Goal: Task Accomplishment & Management: Manage account settings

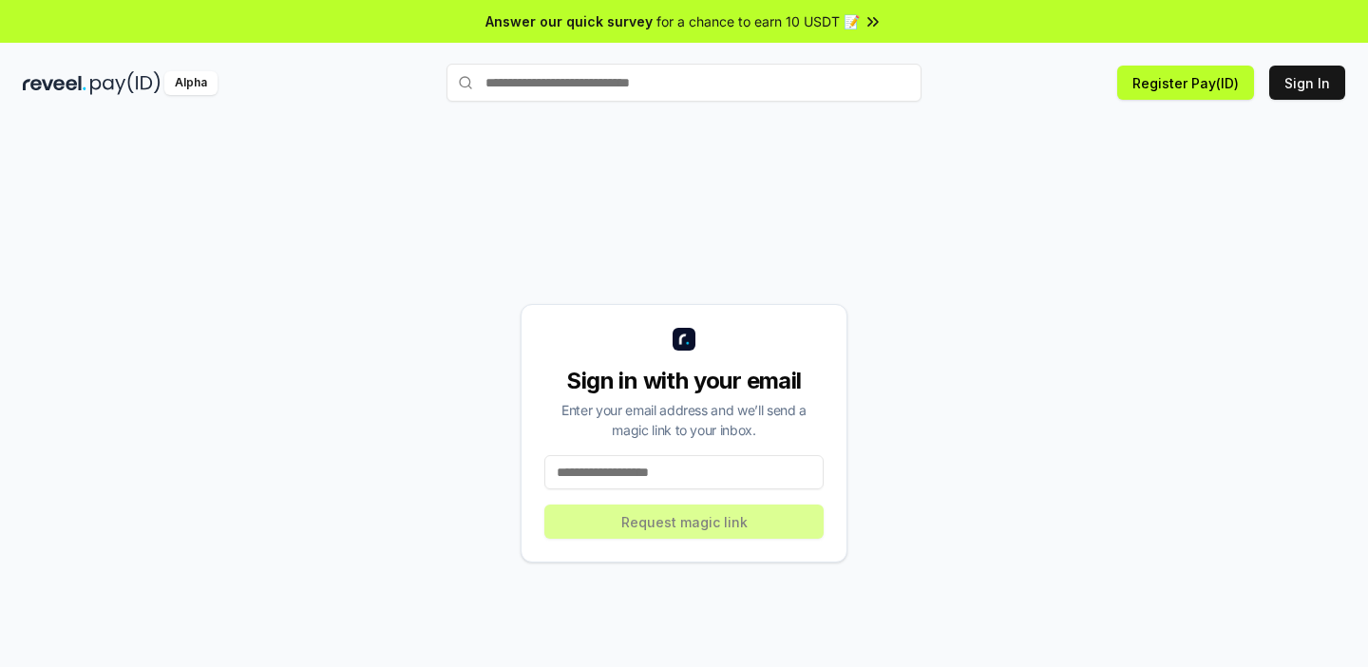
click at [654, 480] on input at bounding box center [683, 472] width 279 height 34
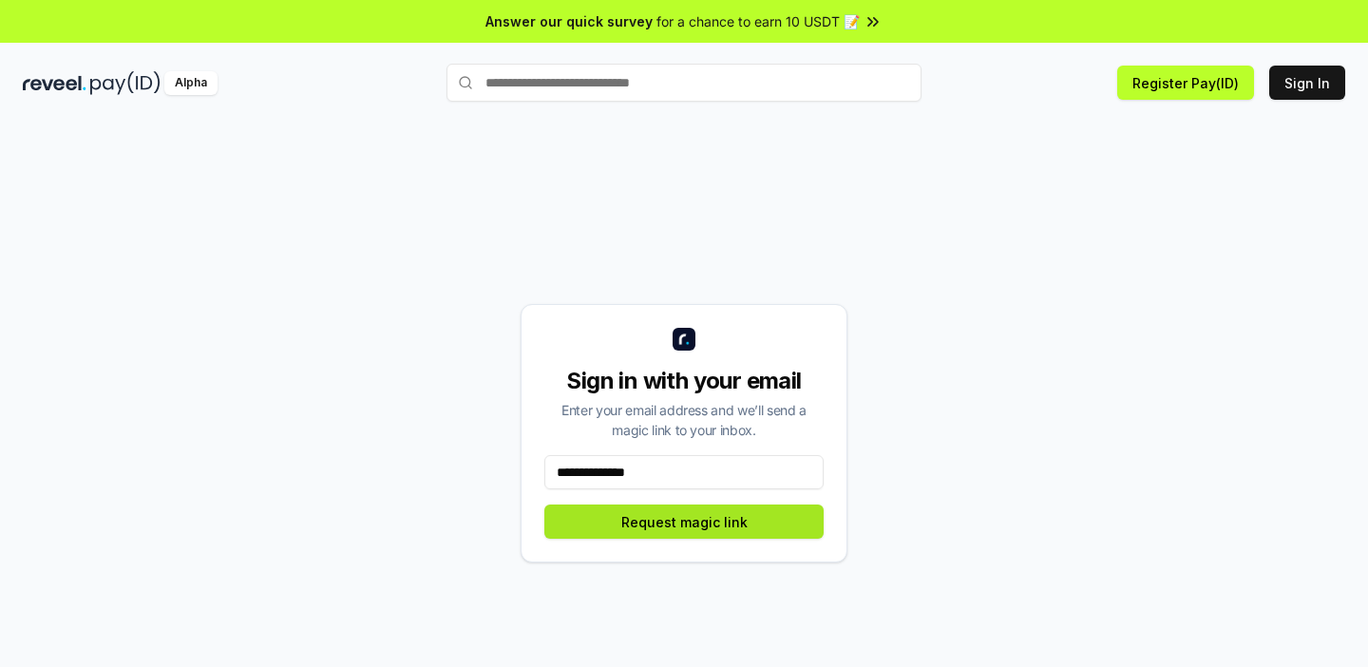
type input "**********"
click at [657, 524] on button "Request magic link" at bounding box center [683, 522] width 279 height 34
click at [657, 525] on button "Request magic link" at bounding box center [683, 522] width 279 height 34
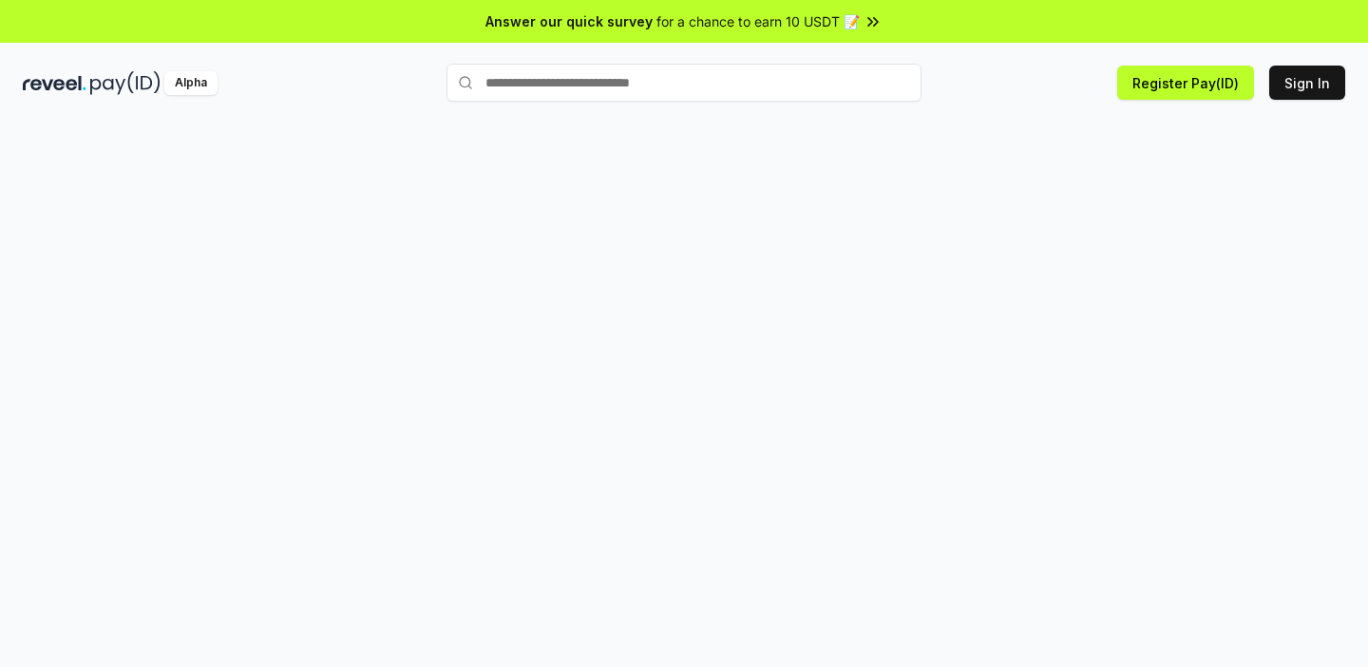
click at [547, 86] on input "text" at bounding box center [684, 83] width 475 height 38
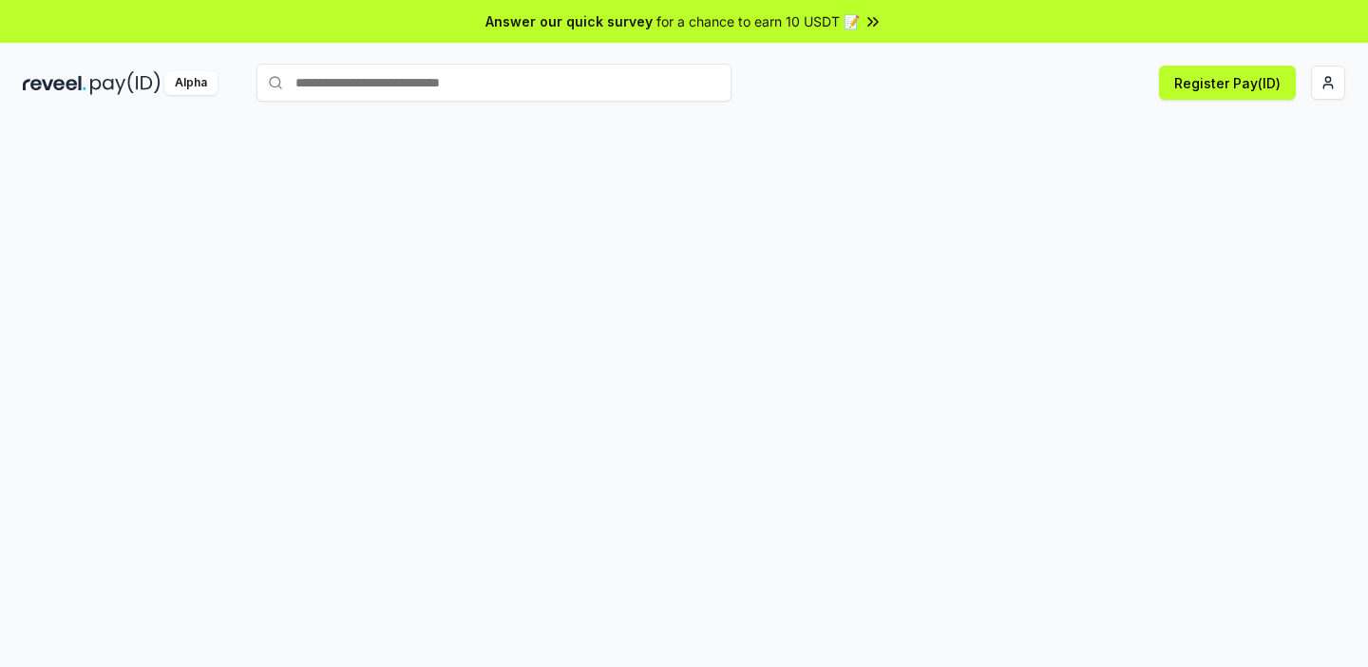
scroll to position [54, 0]
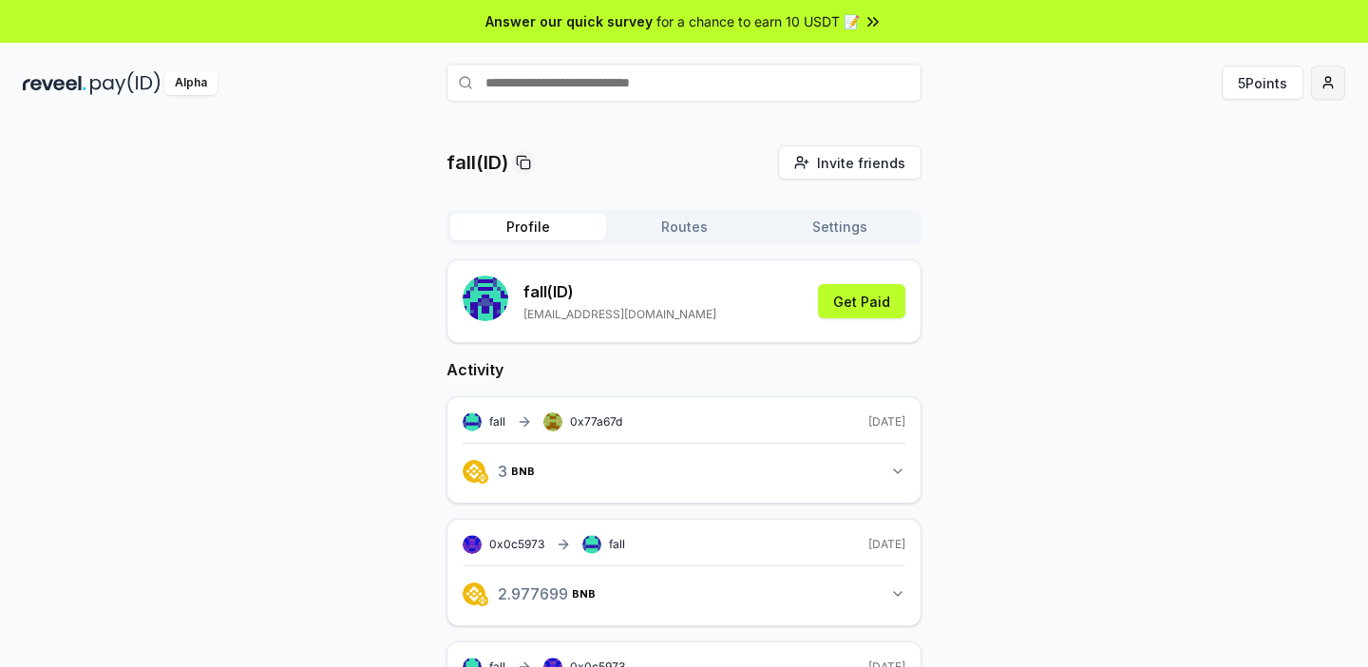
click at [1332, 82] on html "Answer our quick survey for a chance to earn 10 USDT 📝 Alpha 5 Points fall(ID) …" at bounding box center [684, 333] width 1368 height 667
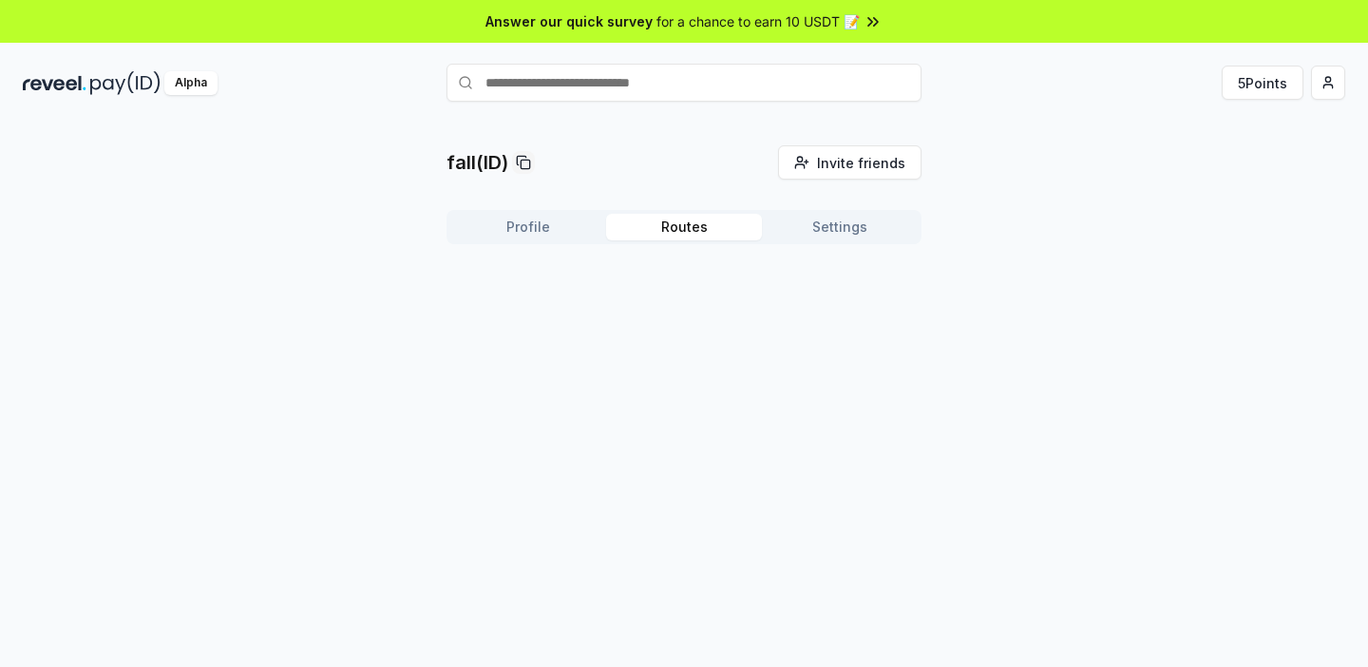
click at [728, 237] on button "Routes" at bounding box center [684, 227] width 156 height 27
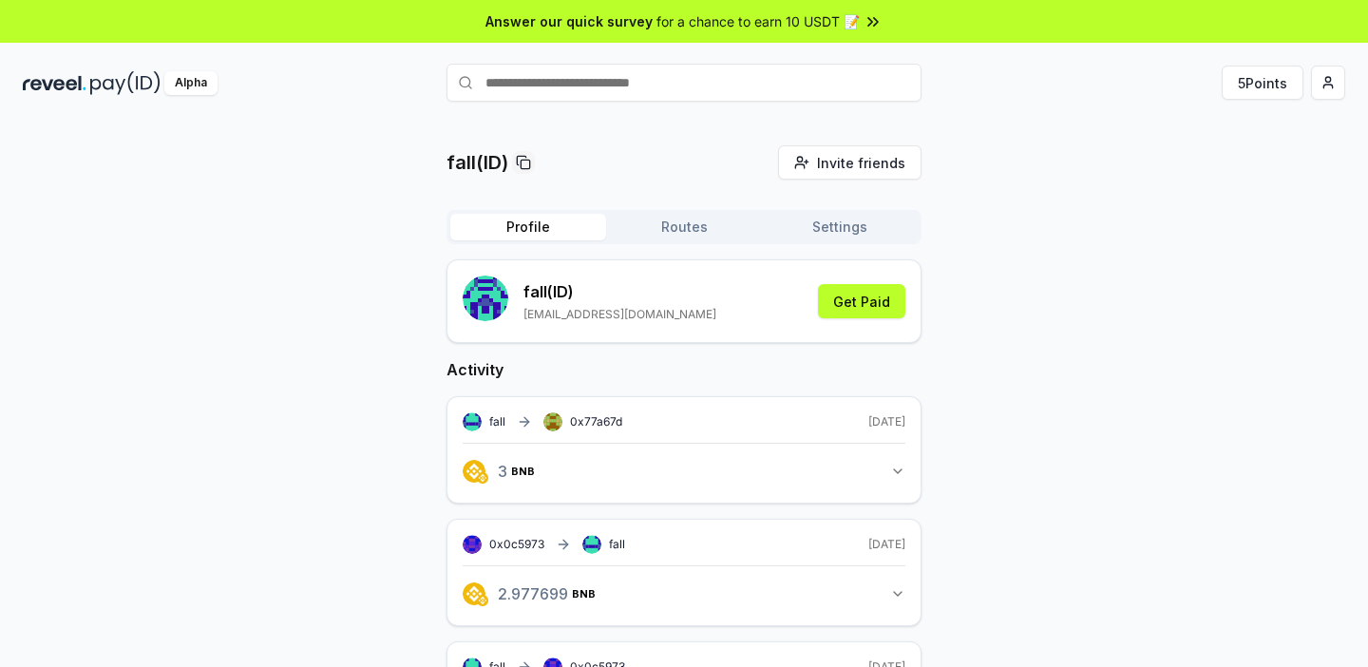
click at [569, 237] on button "Profile" at bounding box center [528, 227] width 156 height 27
click at [808, 302] on div "fall (ID) khjshi@163.com Get Paid" at bounding box center [684, 301] width 443 height 51
click at [828, 302] on button "Get Paid" at bounding box center [861, 301] width 87 height 34
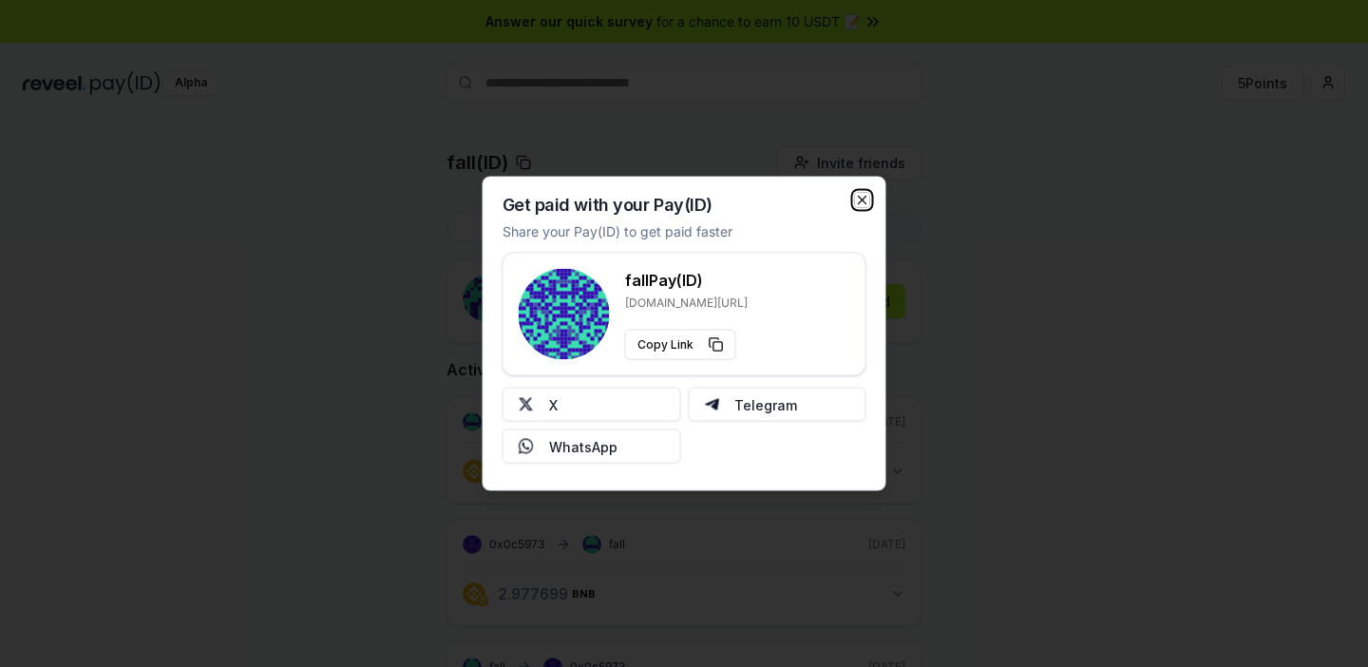
click at [866, 202] on icon "button" at bounding box center [862, 200] width 15 height 15
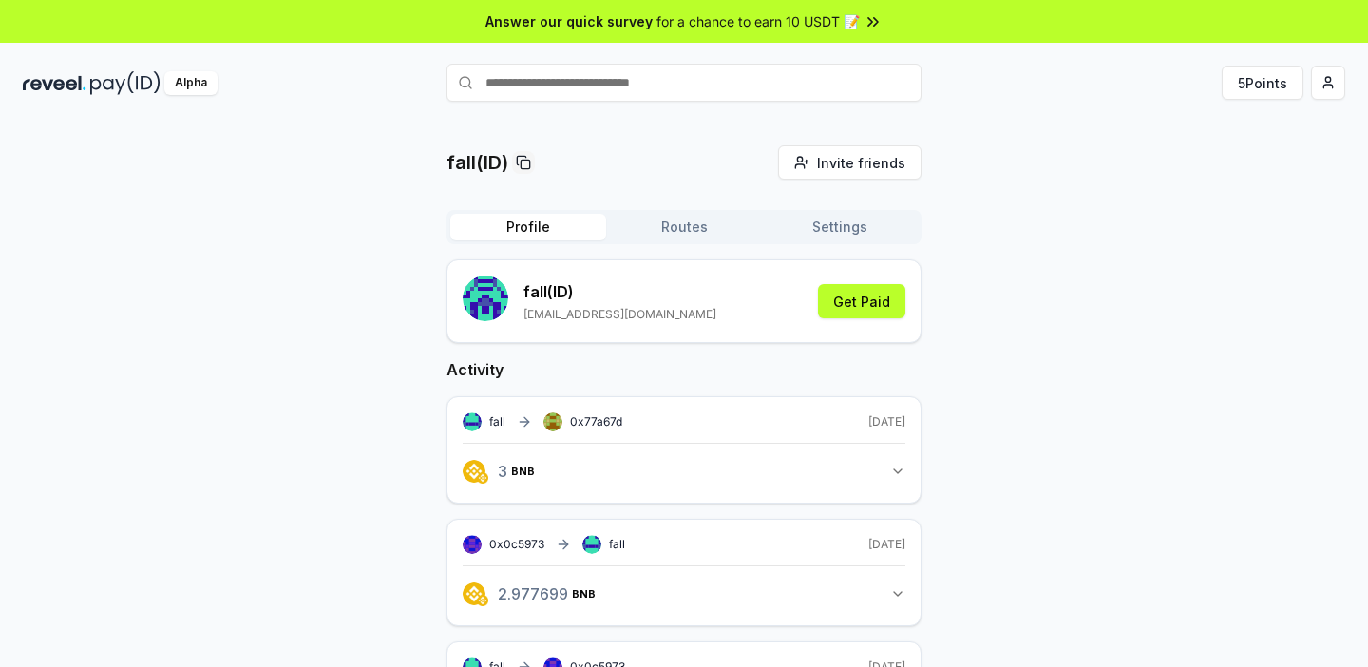
click at [1315, 87] on html "Answer our quick survey for a chance to earn 10 USDT 📝 Alpha 5 Points fall(ID) …" at bounding box center [684, 333] width 1368 height 667
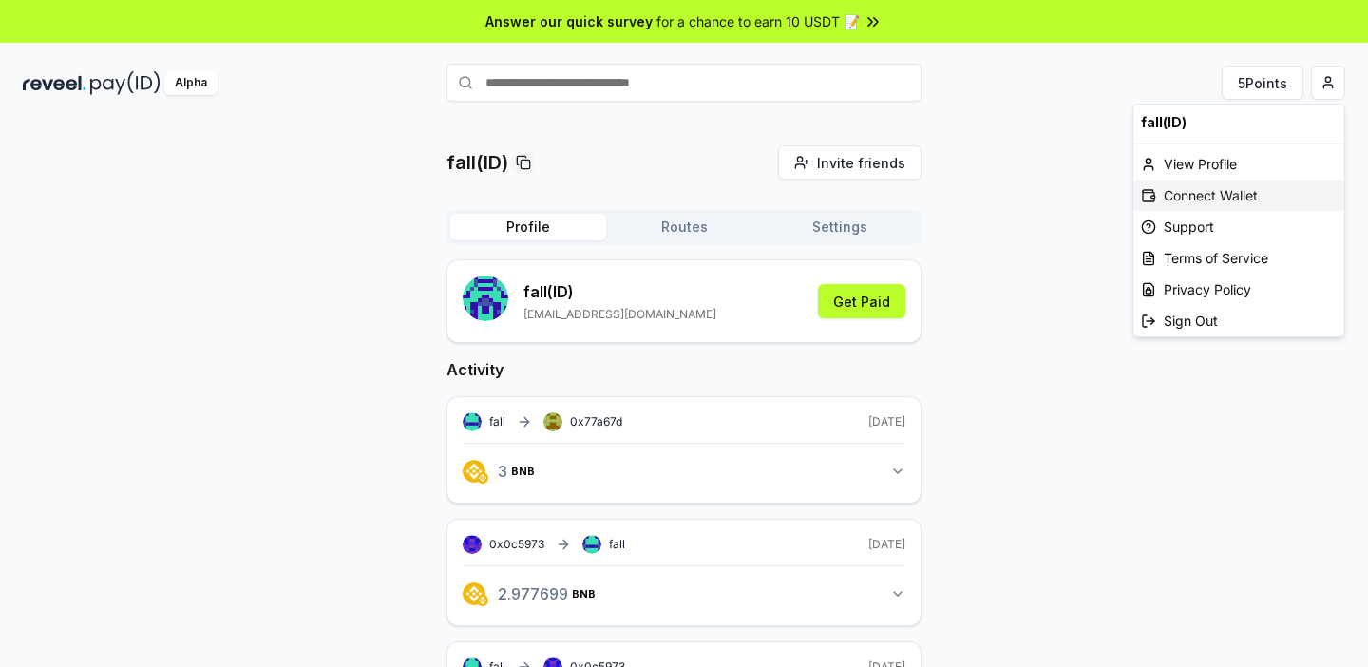
click at [1211, 188] on div "Connect Wallet" at bounding box center [1238, 195] width 211 height 31
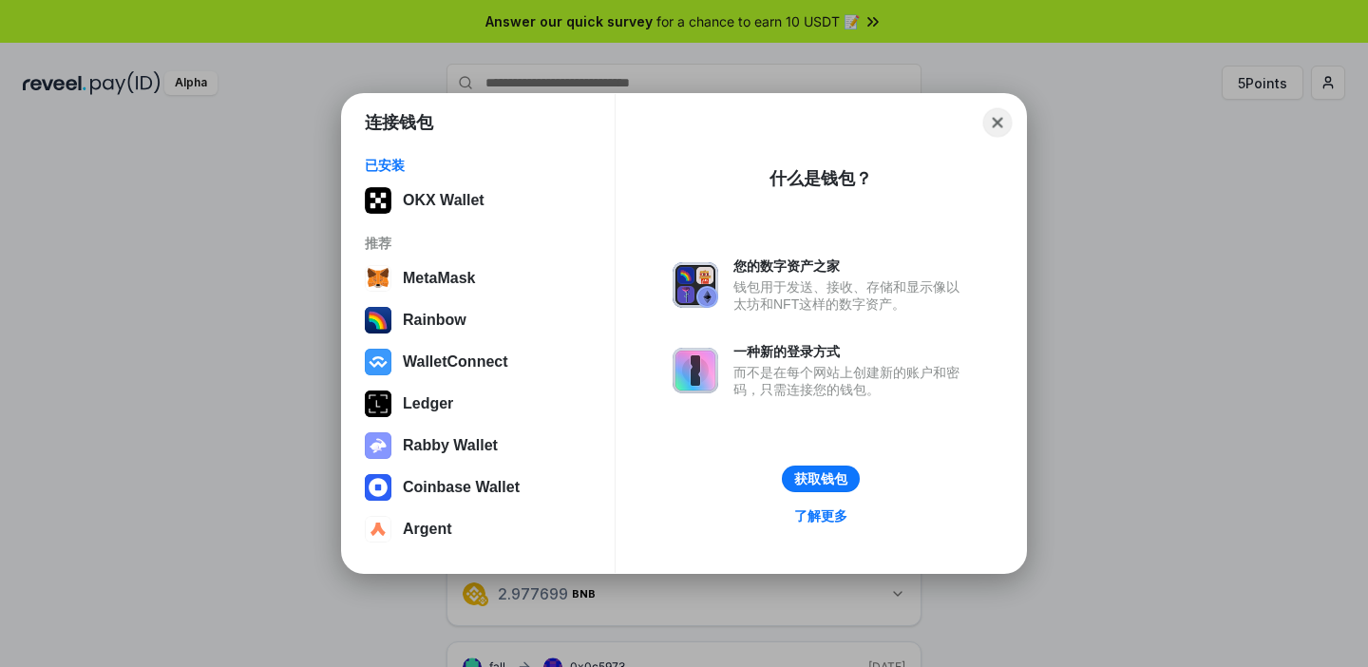
click at [1011, 121] on button "Close" at bounding box center [997, 122] width 29 height 29
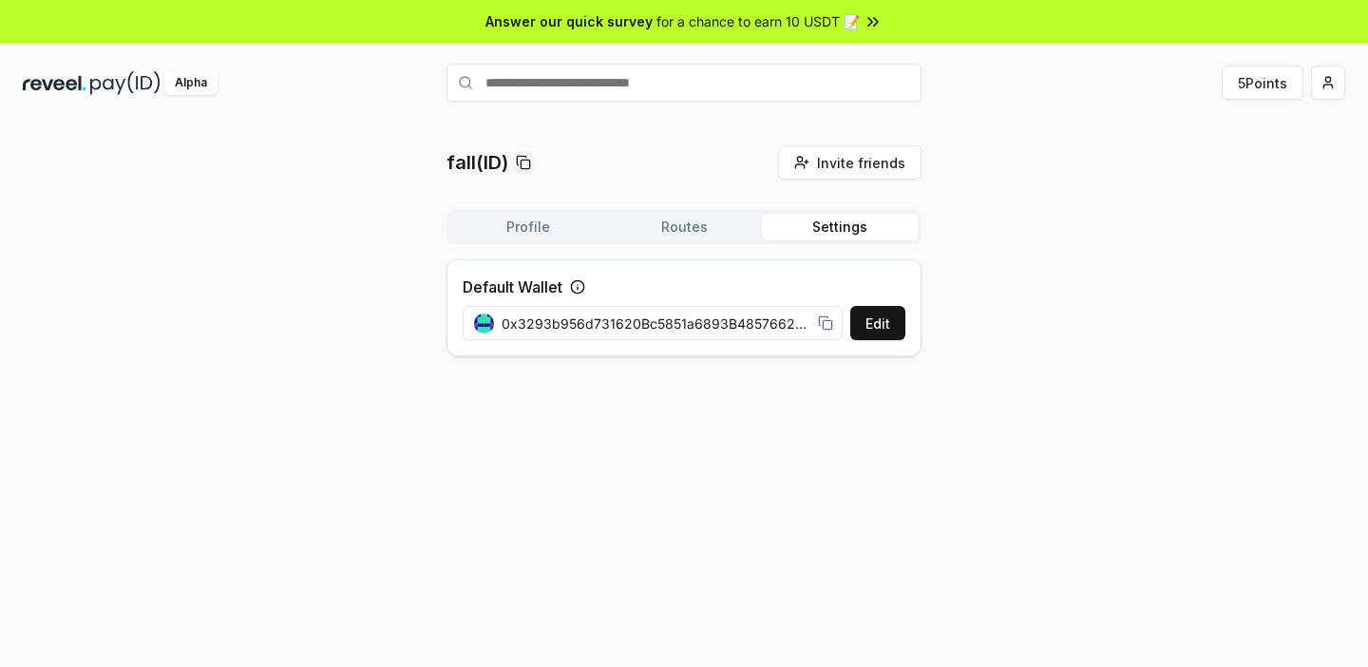
click at [820, 231] on button "Settings" at bounding box center [840, 227] width 156 height 27
click at [732, 332] on span "0x3293b956d731620Bc5851a6893B4857662faF37b" at bounding box center [656, 324] width 309 height 20
click at [885, 316] on button "Edit" at bounding box center [877, 323] width 55 height 34
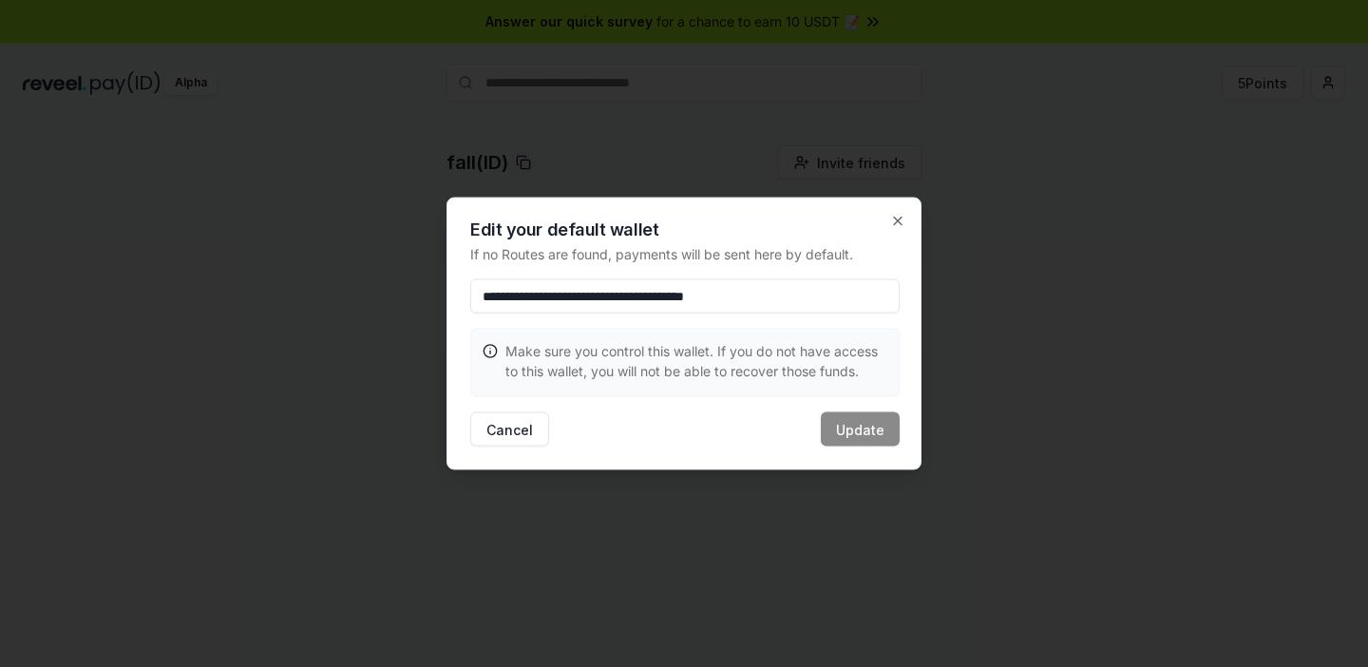
click at [832, 298] on input "**********" at bounding box center [684, 296] width 429 height 34
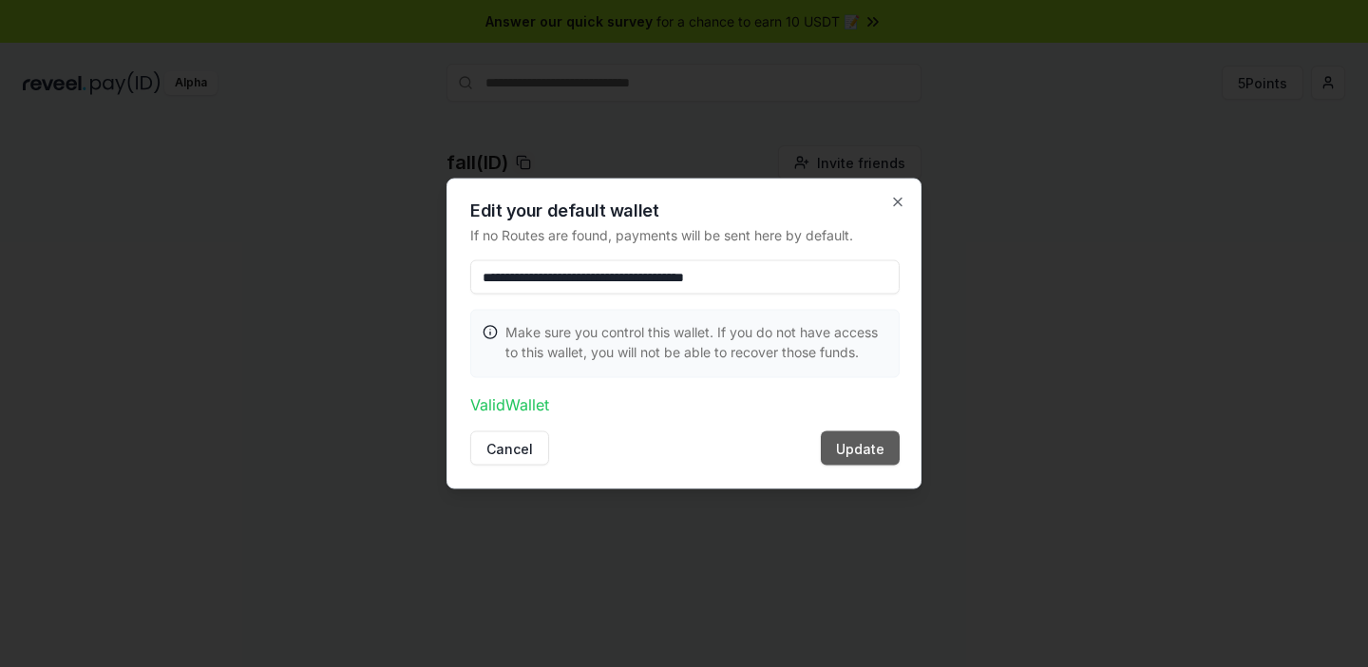
type input "**********"
click at [851, 438] on button "Update" at bounding box center [860, 448] width 79 height 34
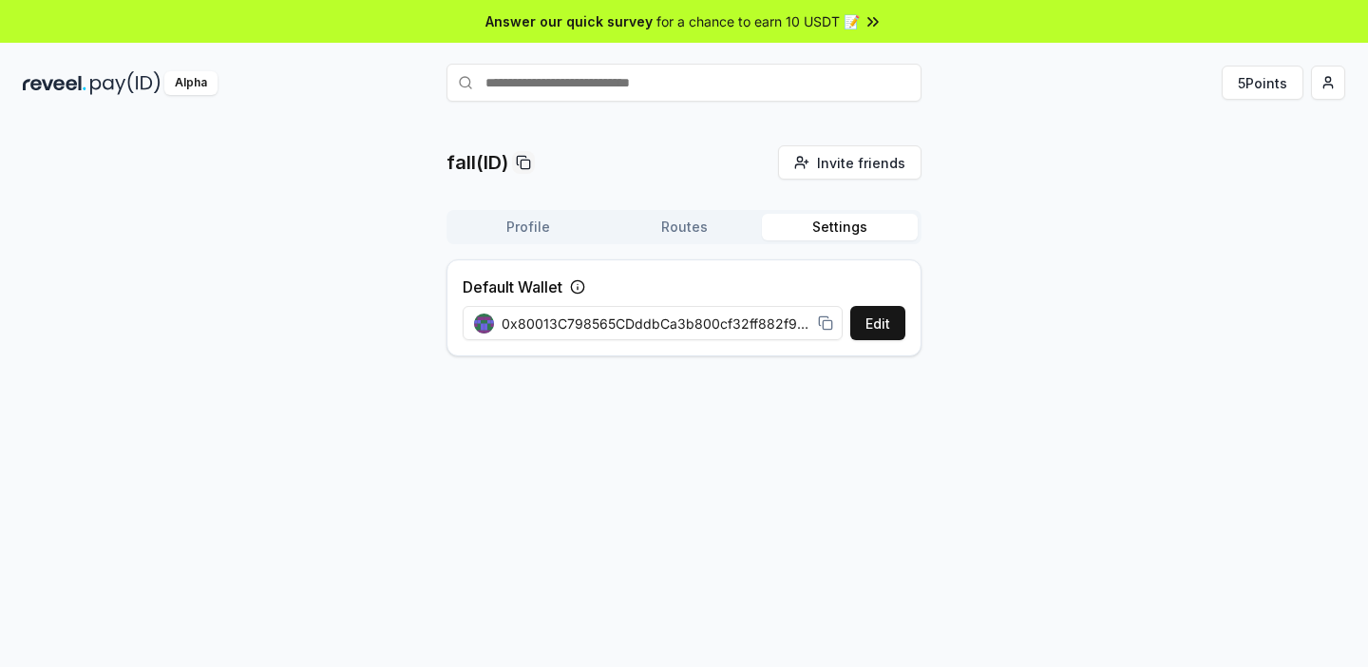
click at [643, 209] on div "fall(ID) Invite friends Invite Profile Routes Settings Default Wallet Edit 0x80…" at bounding box center [684, 258] width 475 height 226
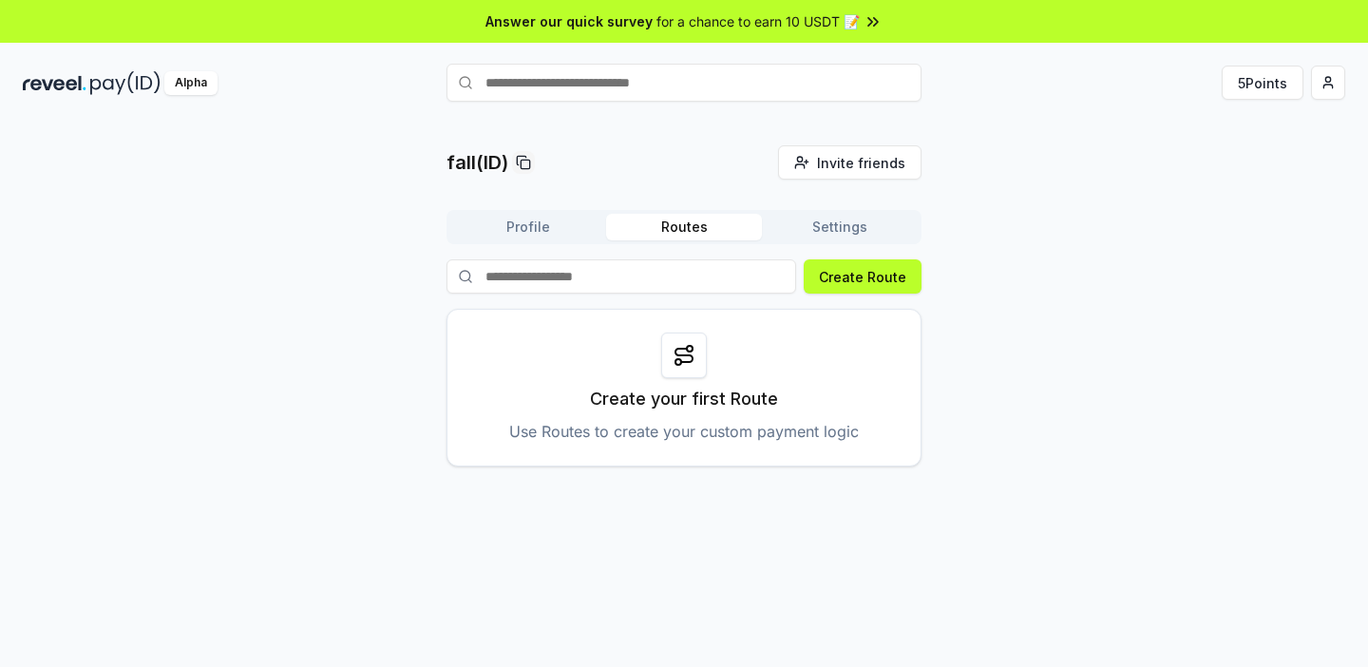
click at [669, 226] on button "Routes" at bounding box center [684, 227] width 156 height 27
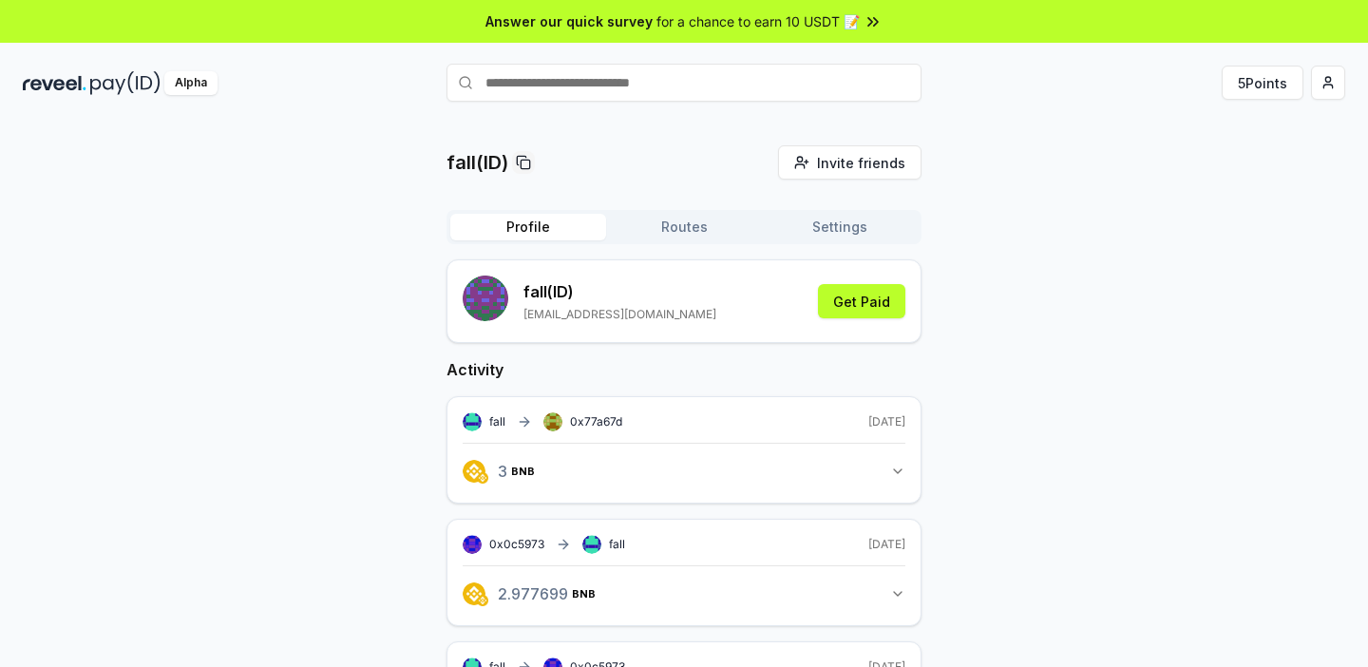
click at [526, 228] on button "Profile" at bounding box center [528, 227] width 156 height 27
click at [544, 294] on p "fall (ID)" at bounding box center [620, 291] width 193 height 23
click at [1322, 91] on html "Answer our quick survey for a chance to earn 10 USDT 📝 Alpha 5 Points fall(ID) …" at bounding box center [684, 333] width 1368 height 667
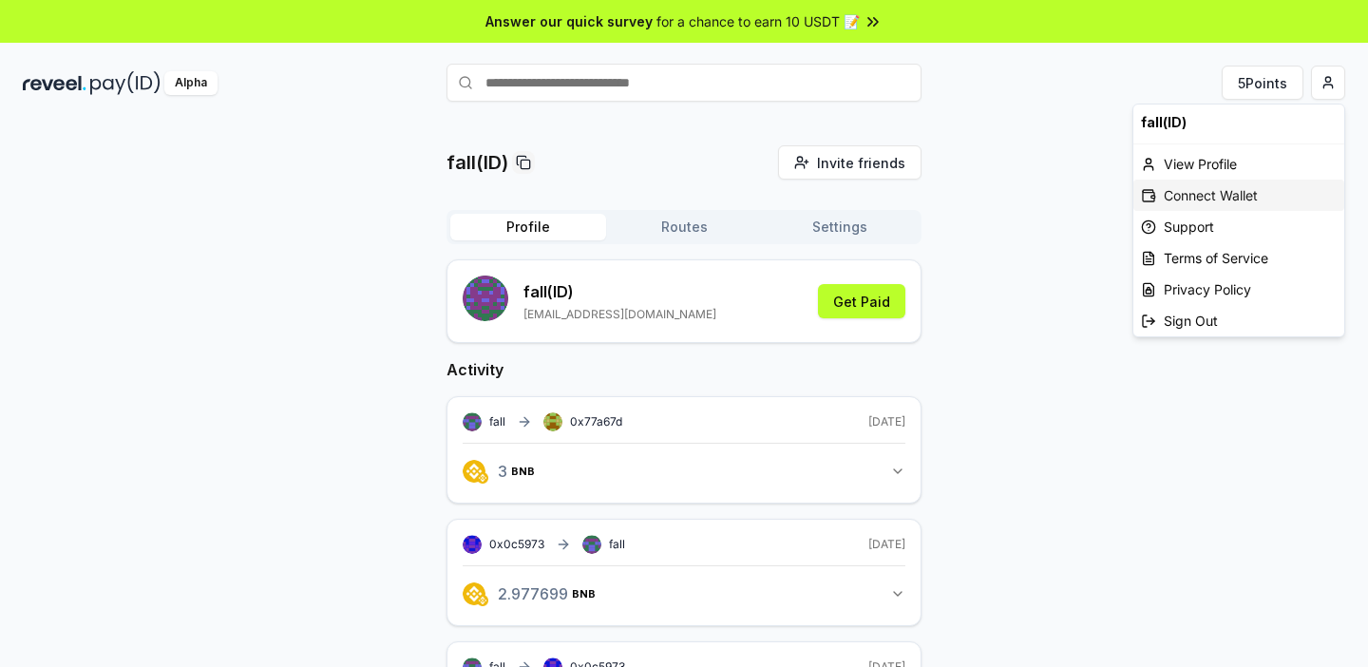
click at [1210, 188] on div "Connect Wallet" at bounding box center [1238, 195] width 211 height 31
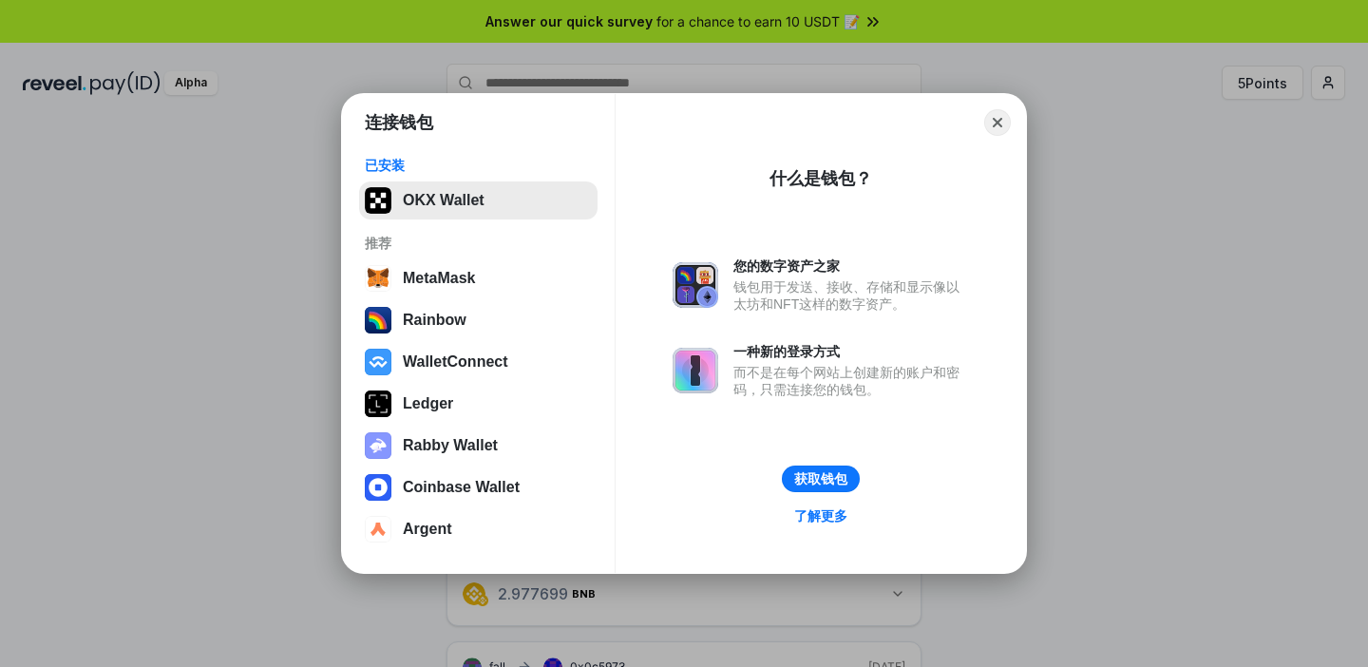
click at [402, 200] on button "OKX Wallet" at bounding box center [478, 200] width 238 height 38
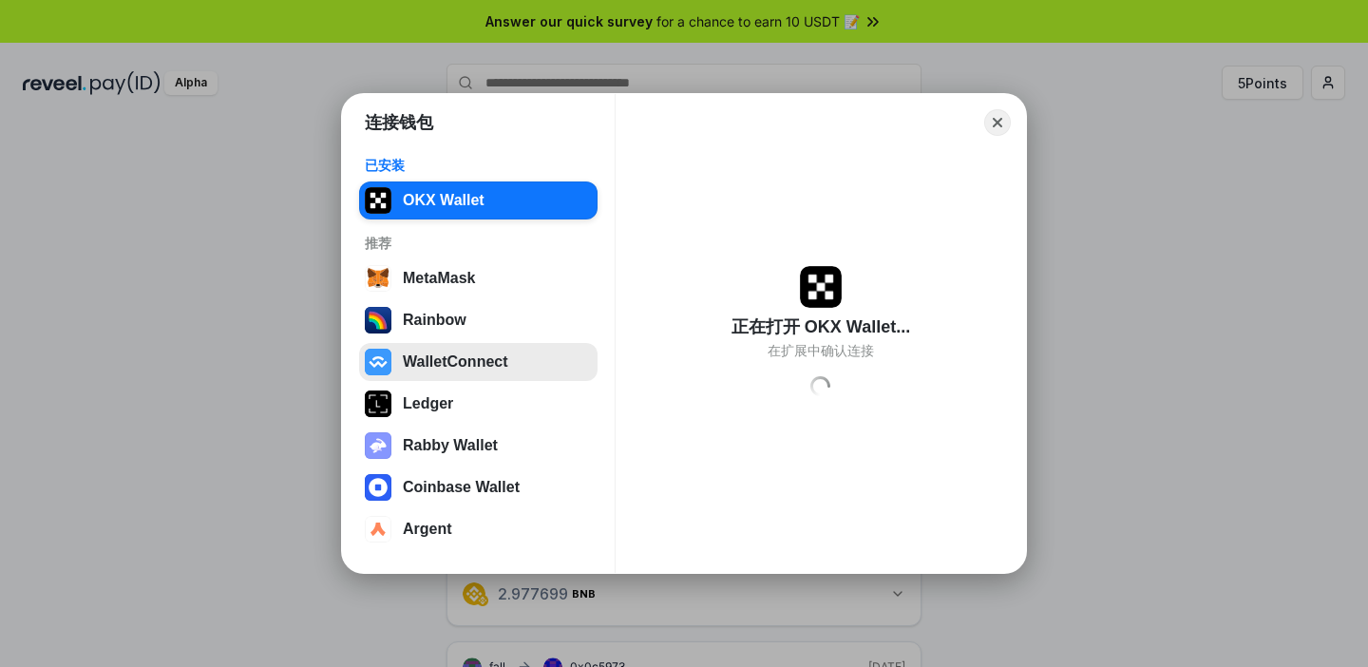
click at [440, 362] on button "WalletConnect" at bounding box center [478, 362] width 238 height 38
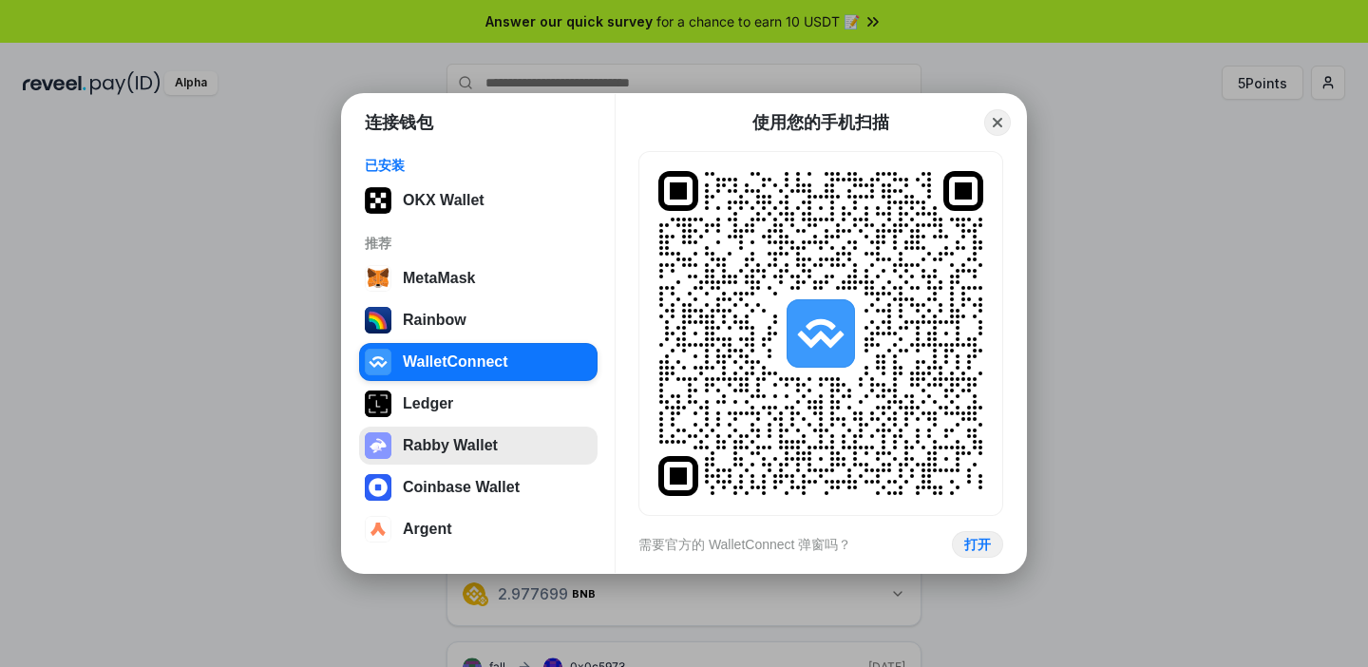
click at [452, 452] on button "Rabby Wallet" at bounding box center [478, 446] width 238 height 38
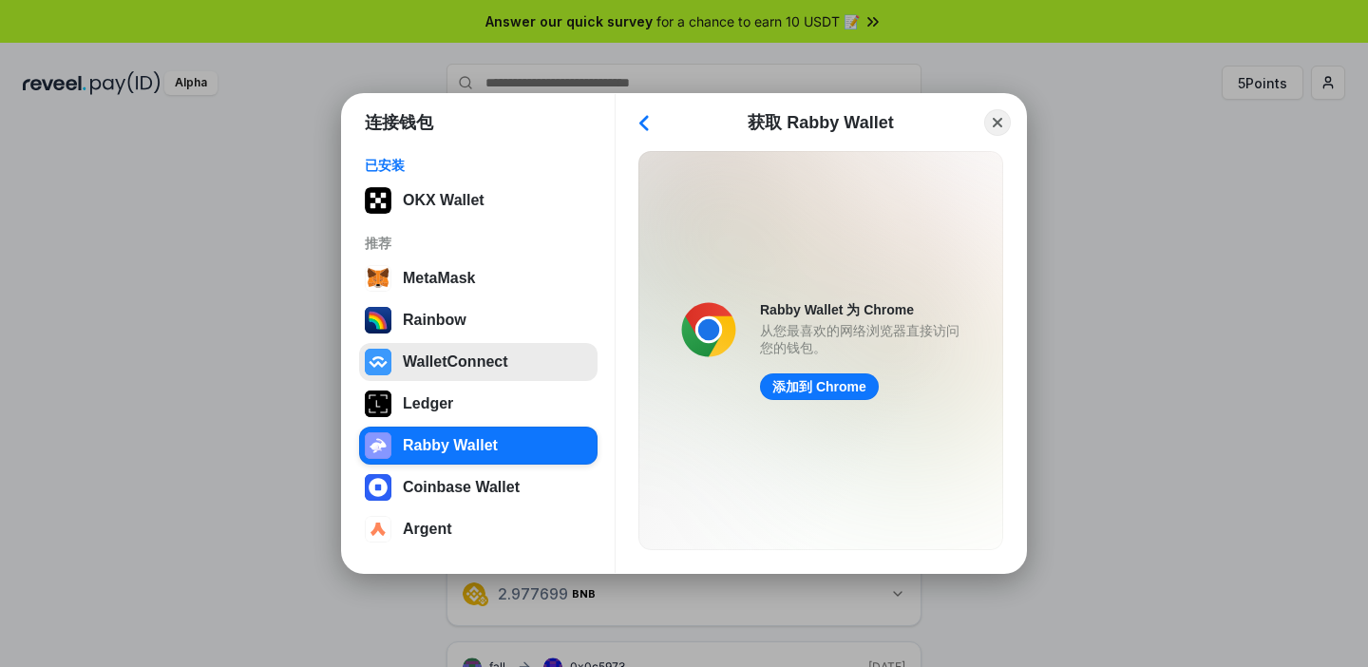
click at [474, 356] on button "WalletConnect" at bounding box center [478, 362] width 238 height 38
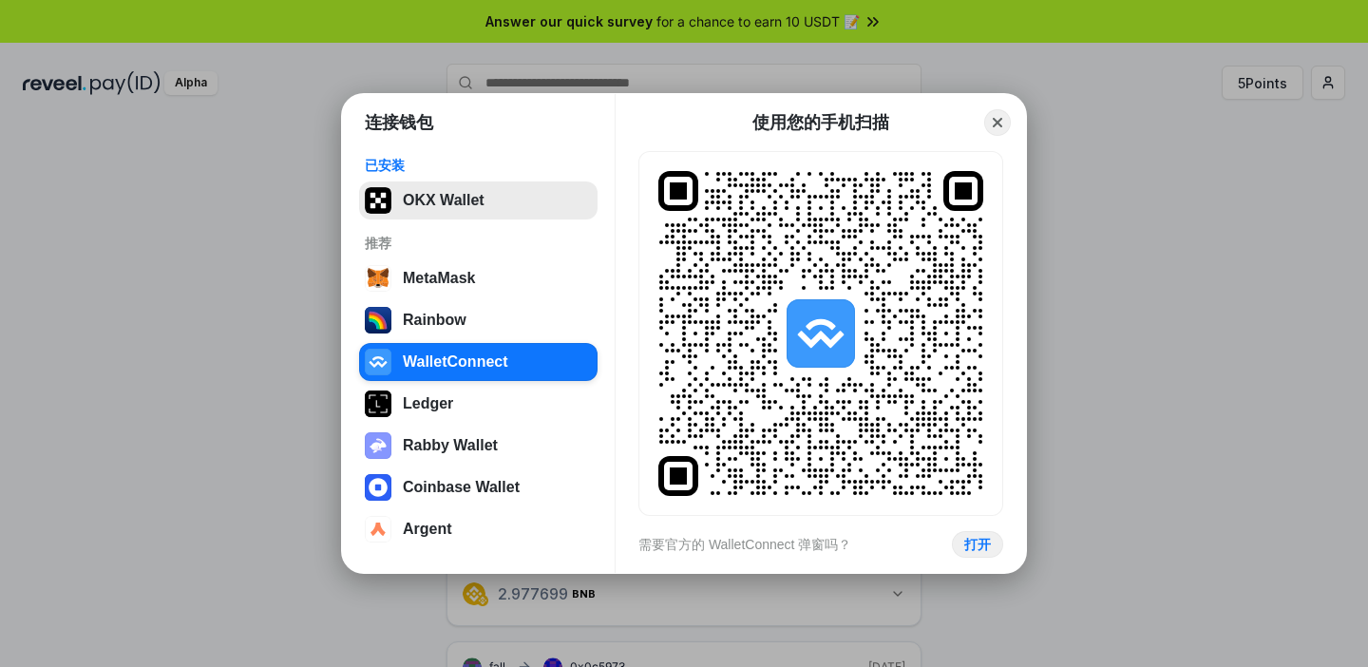
click at [480, 214] on button "OKX Wallet" at bounding box center [478, 200] width 238 height 38
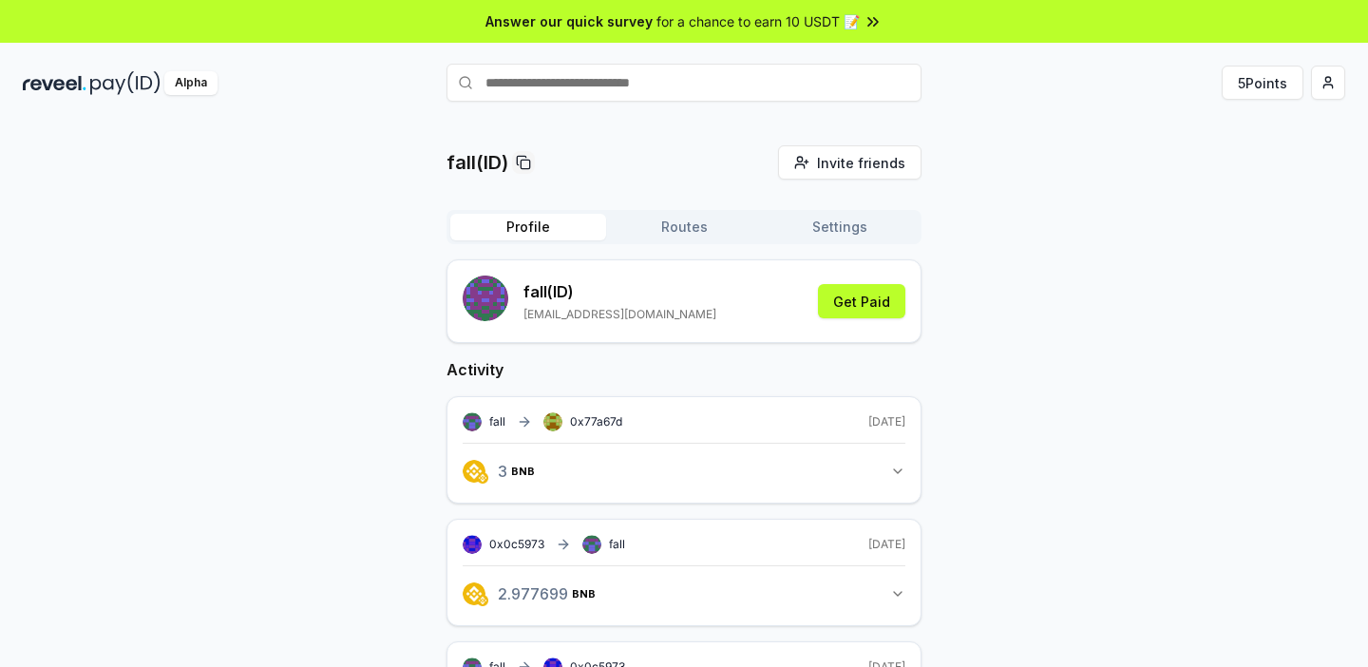
click at [497, 302] on rect "submit" at bounding box center [499, 304] width 4 height 4
click at [683, 233] on button "Routes" at bounding box center [684, 227] width 156 height 27
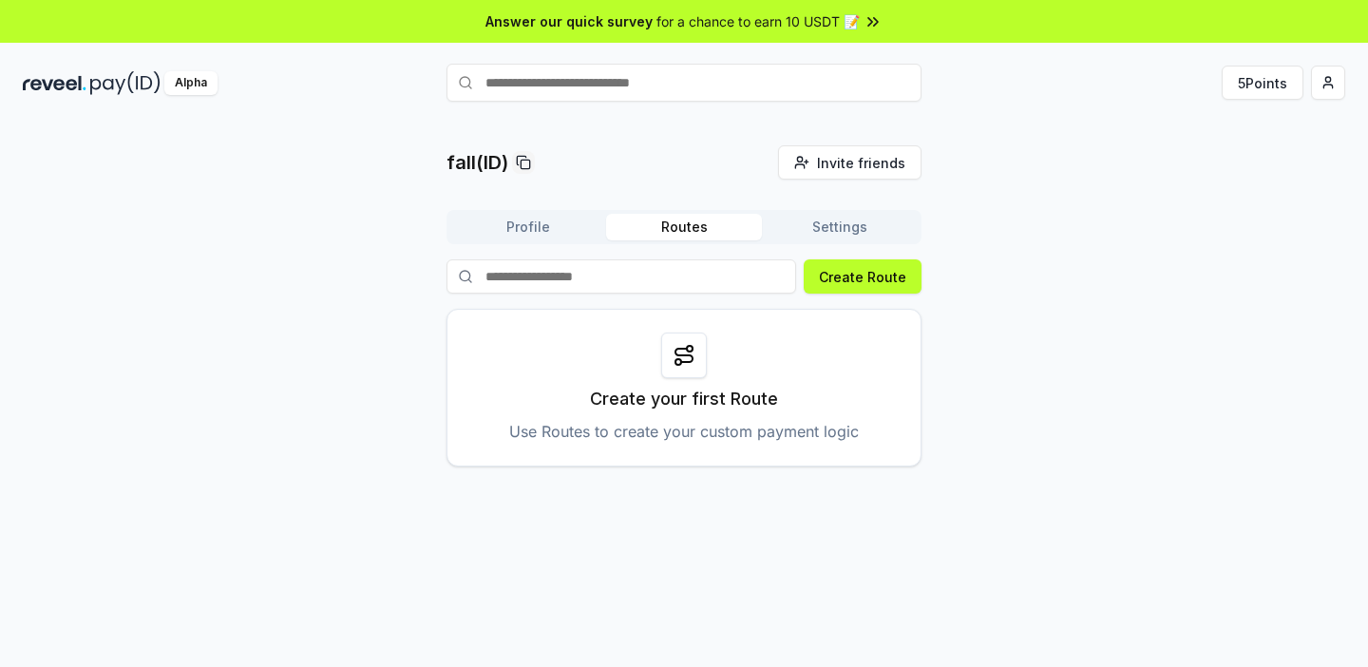
click at [873, 231] on button "Settings" at bounding box center [840, 227] width 156 height 27
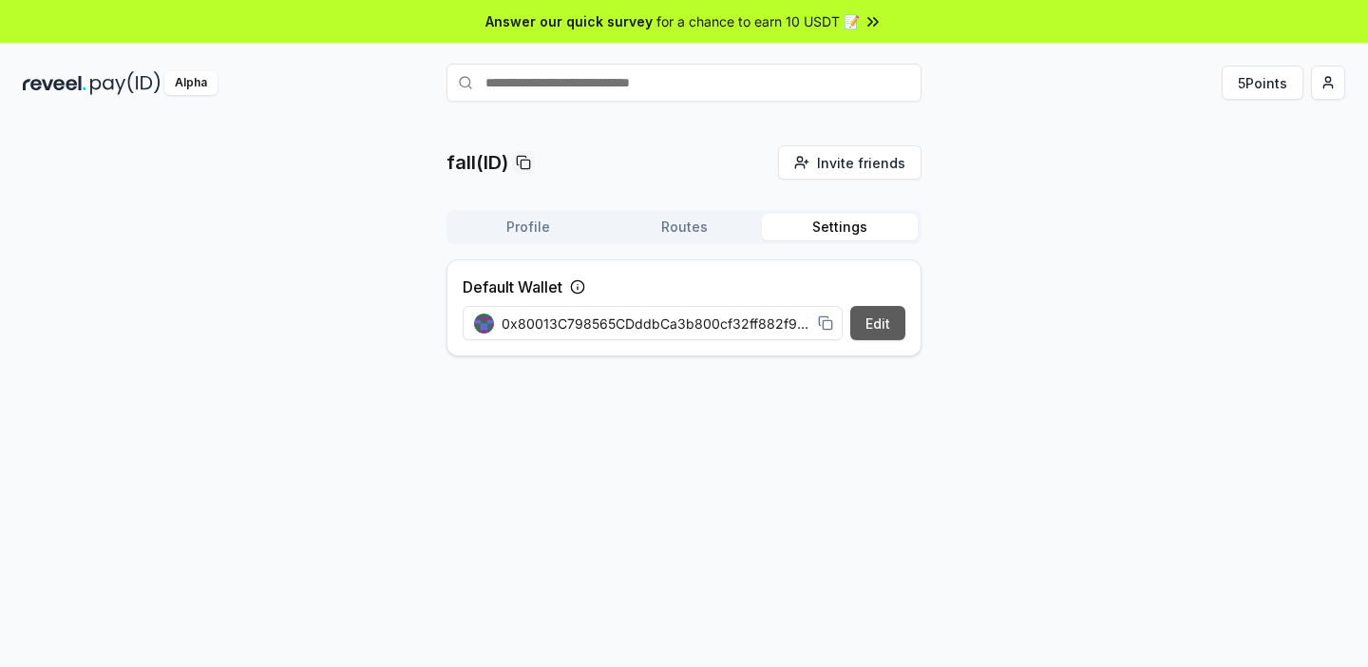
click at [855, 321] on button "Edit" at bounding box center [877, 323] width 55 height 34
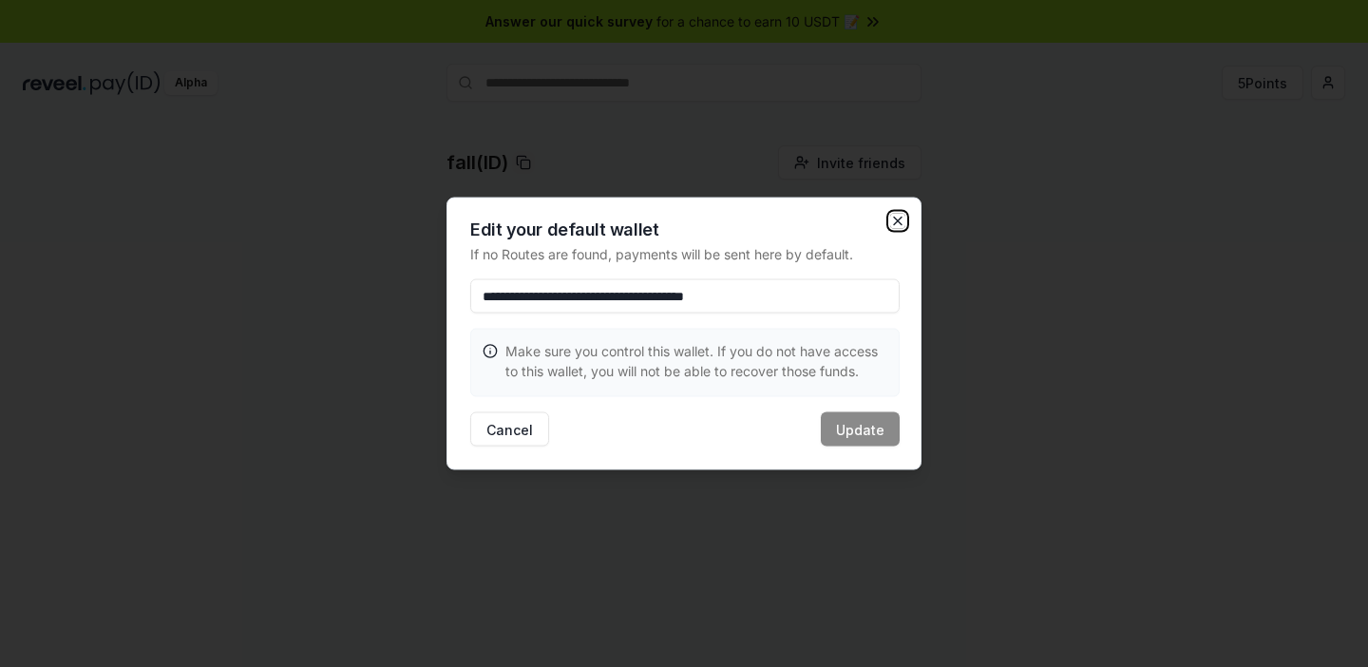
click at [894, 220] on icon "button" at bounding box center [897, 221] width 15 height 15
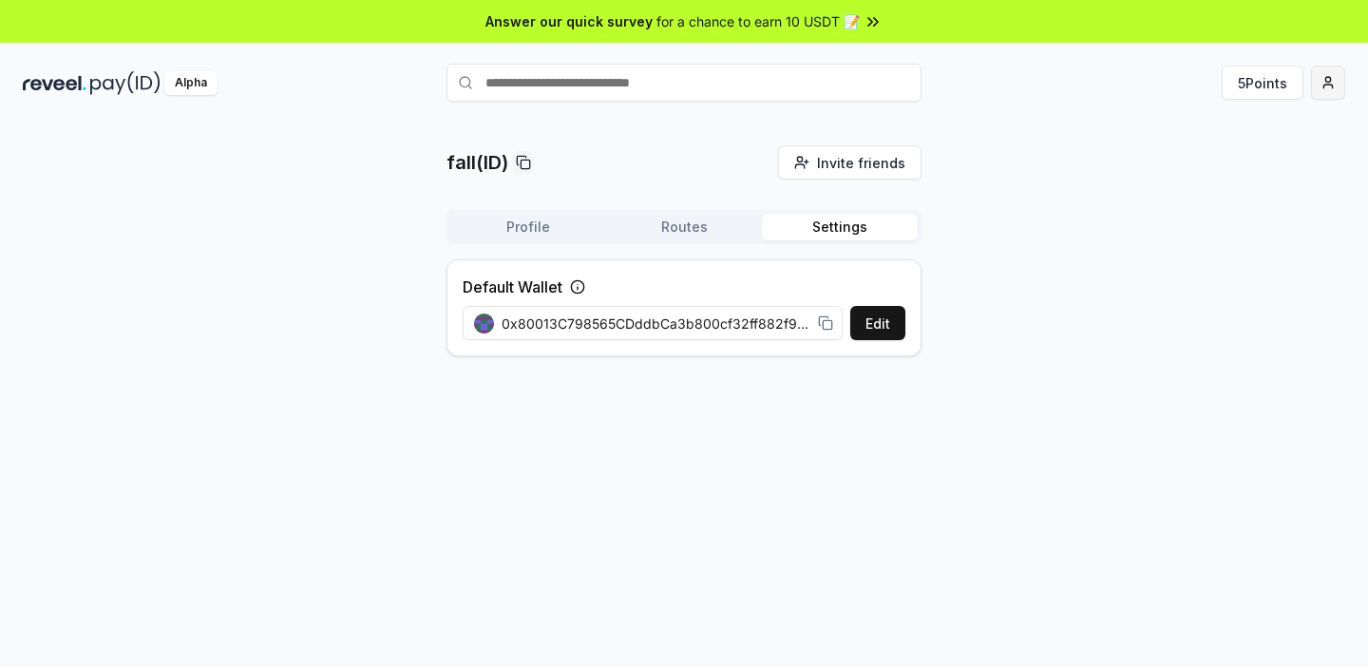
click at [1330, 82] on html "Answer our quick survey for a chance to earn 10 USDT 📝 Alpha 5 Points fall(ID) …" at bounding box center [684, 333] width 1368 height 667
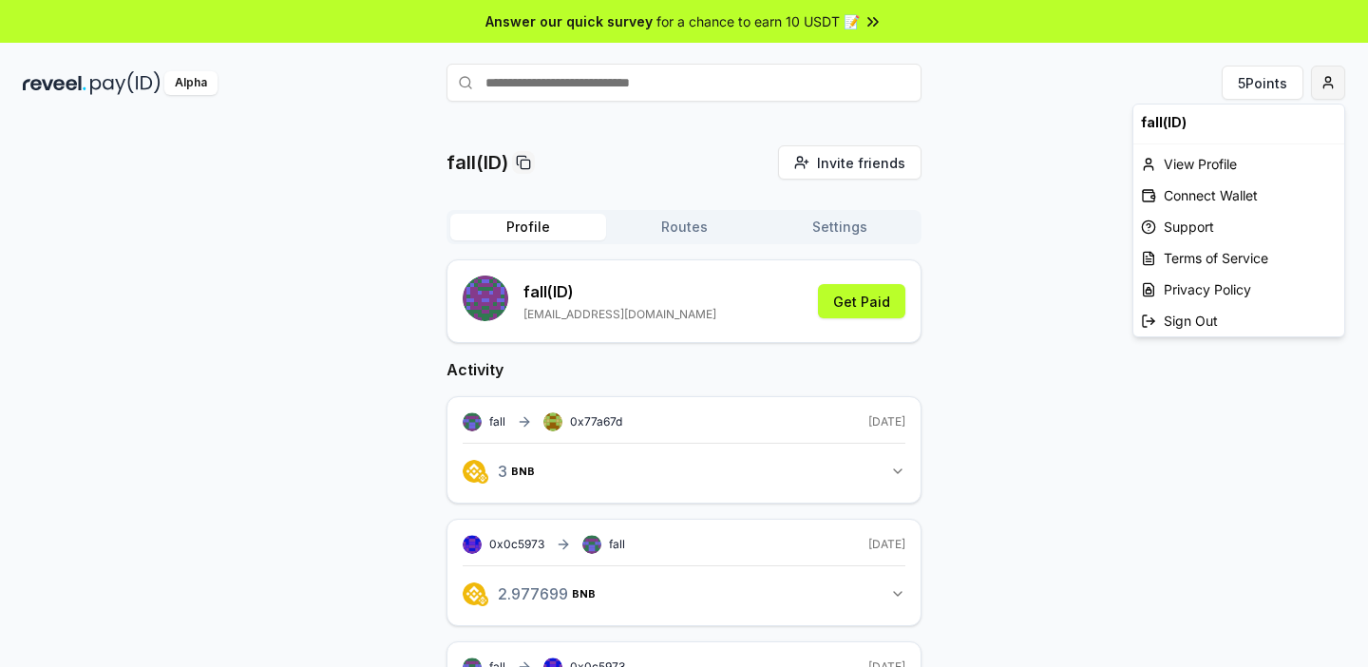
click at [1335, 83] on html "Answer our quick survey for a chance to earn 10 USDT 📝 Alpha 5 Points fall(ID) …" at bounding box center [684, 333] width 1368 height 667
click at [1246, 196] on div "Connect Wallet" at bounding box center [1238, 195] width 211 height 31
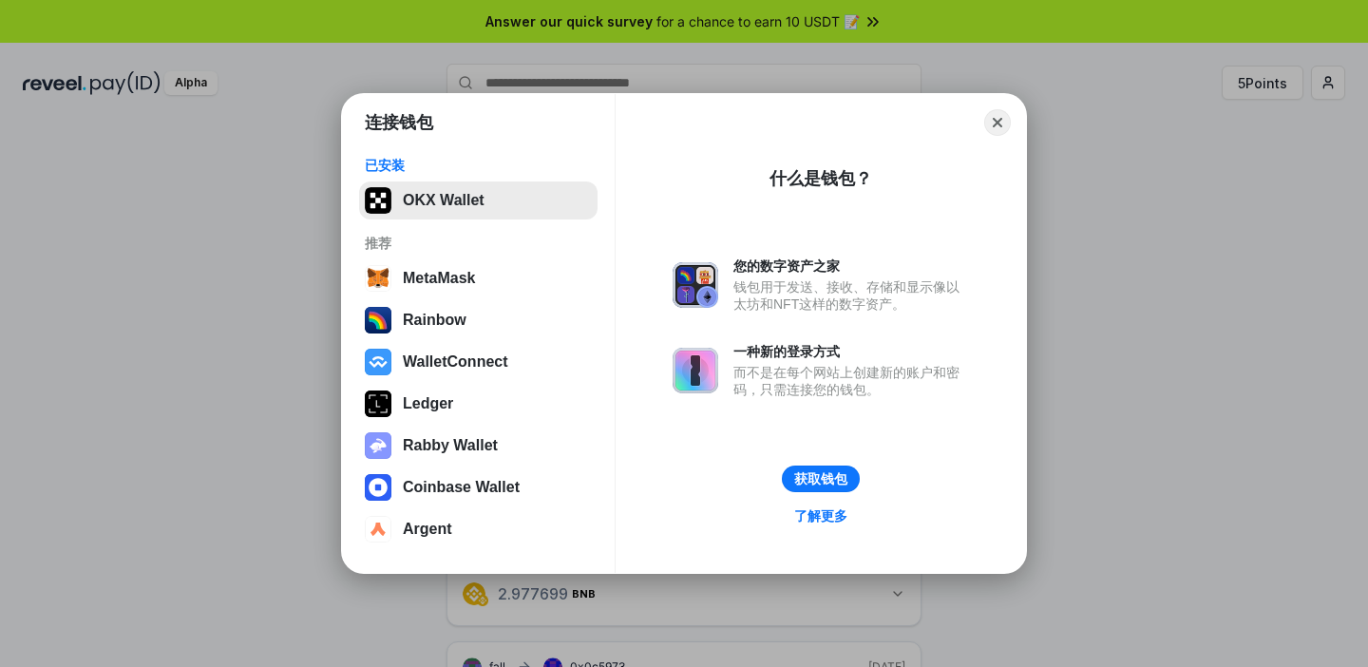
click at [481, 206] on button "OKX Wallet" at bounding box center [478, 200] width 238 height 38
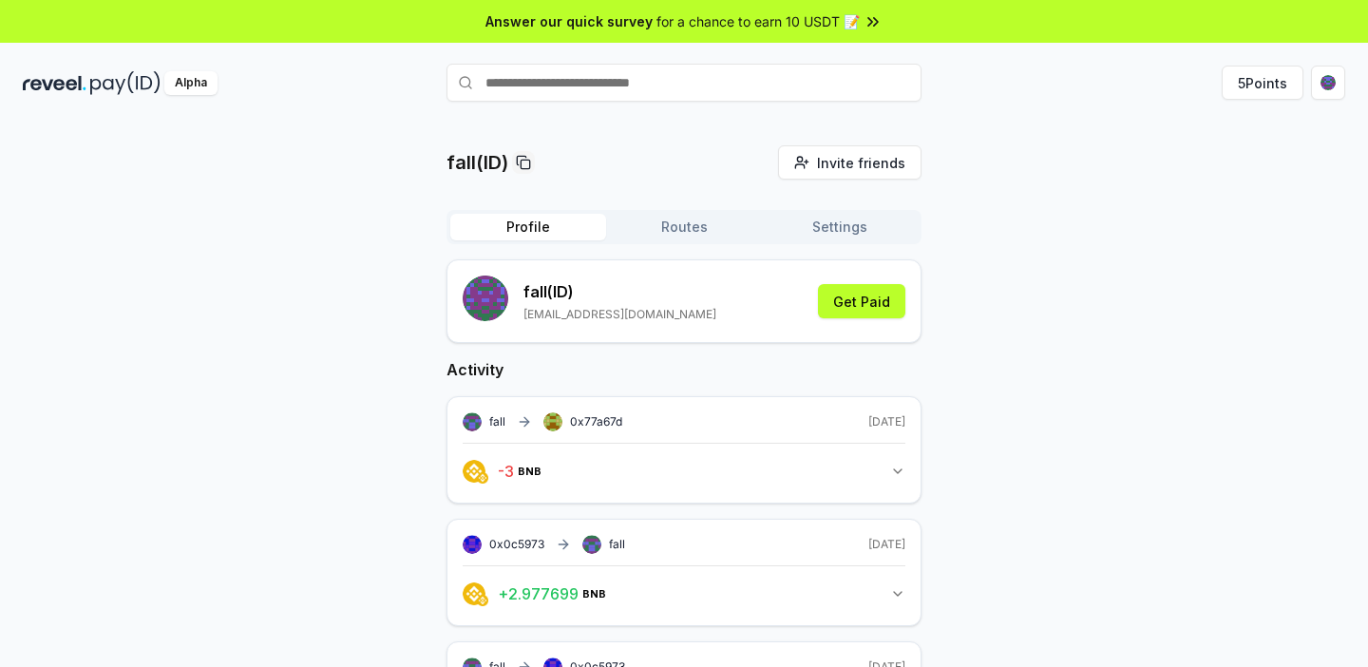
click at [1325, 87] on html "Answer our quick survey for a chance to earn 10 USDT 📝 Alpha 5 Points fall(ID) …" at bounding box center [684, 333] width 1368 height 667
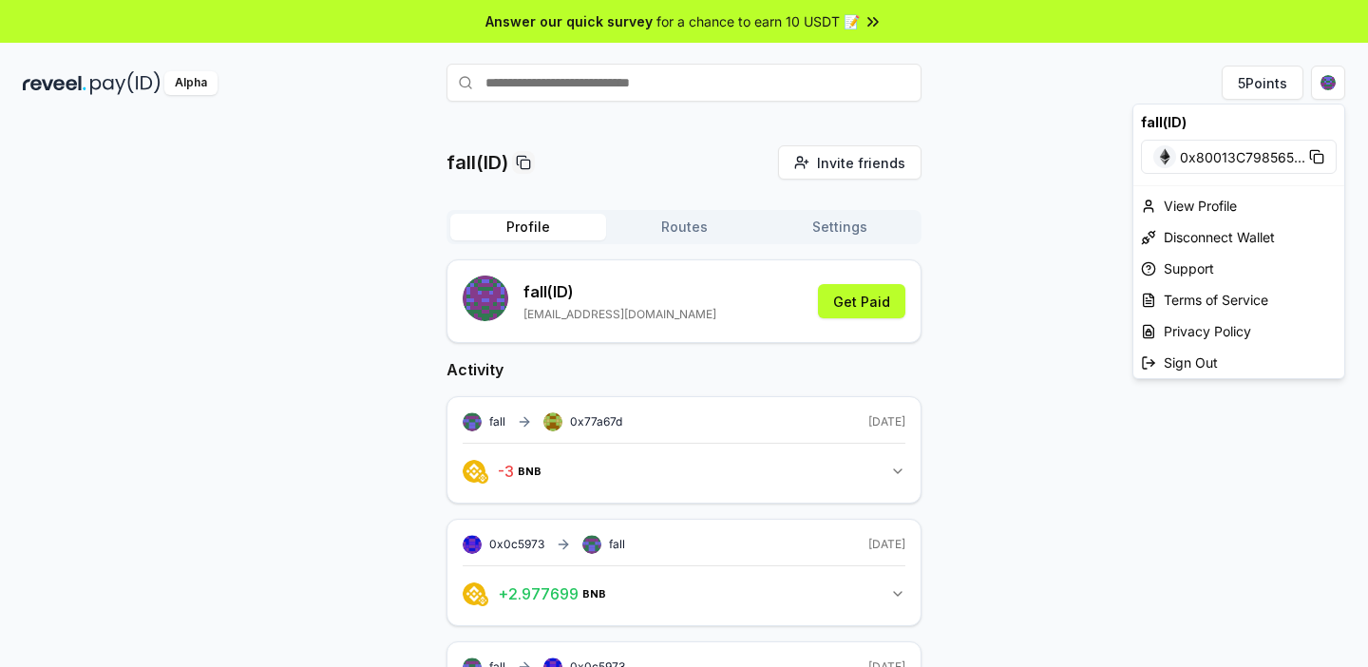
click at [1215, 159] on span "0x80013C798565 ..." at bounding box center [1242, 157] width 125 height 20
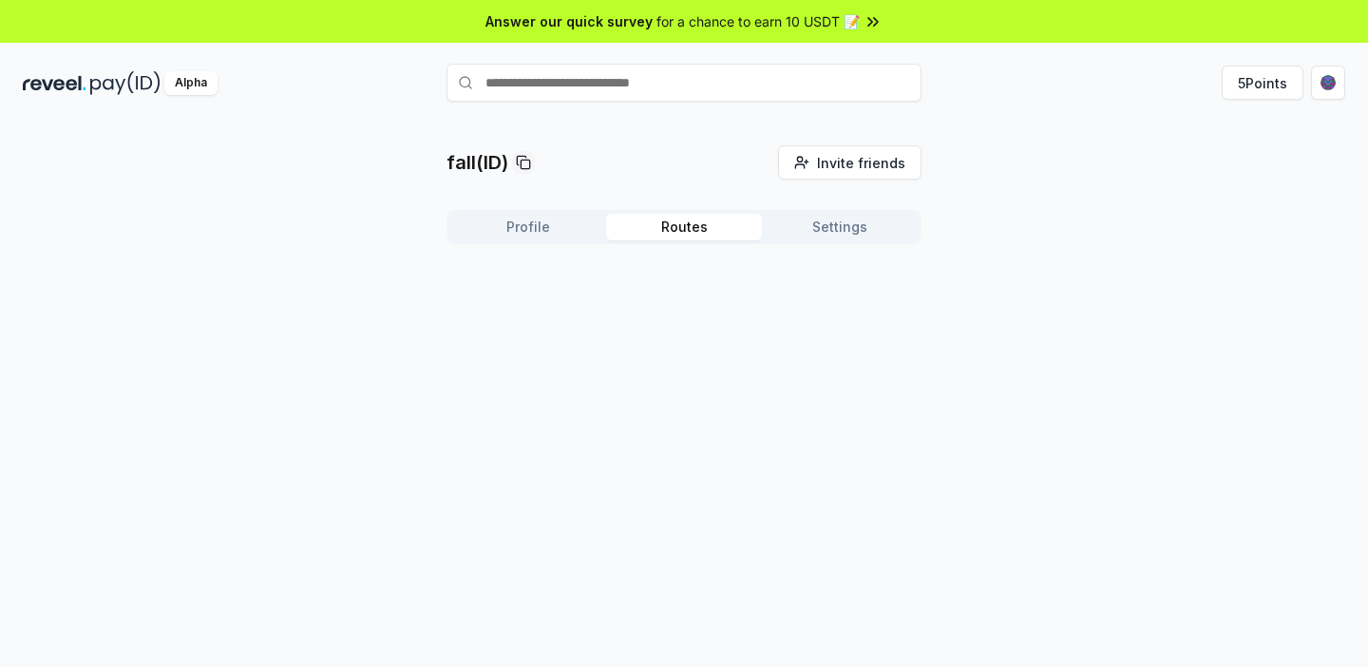
click at [689, 235] on button "Routes" at bounding box center [684, 227] width 156 height 27
click at [897, 234] on button "Settings" at bounding box center [840, 227] width 156 height 27
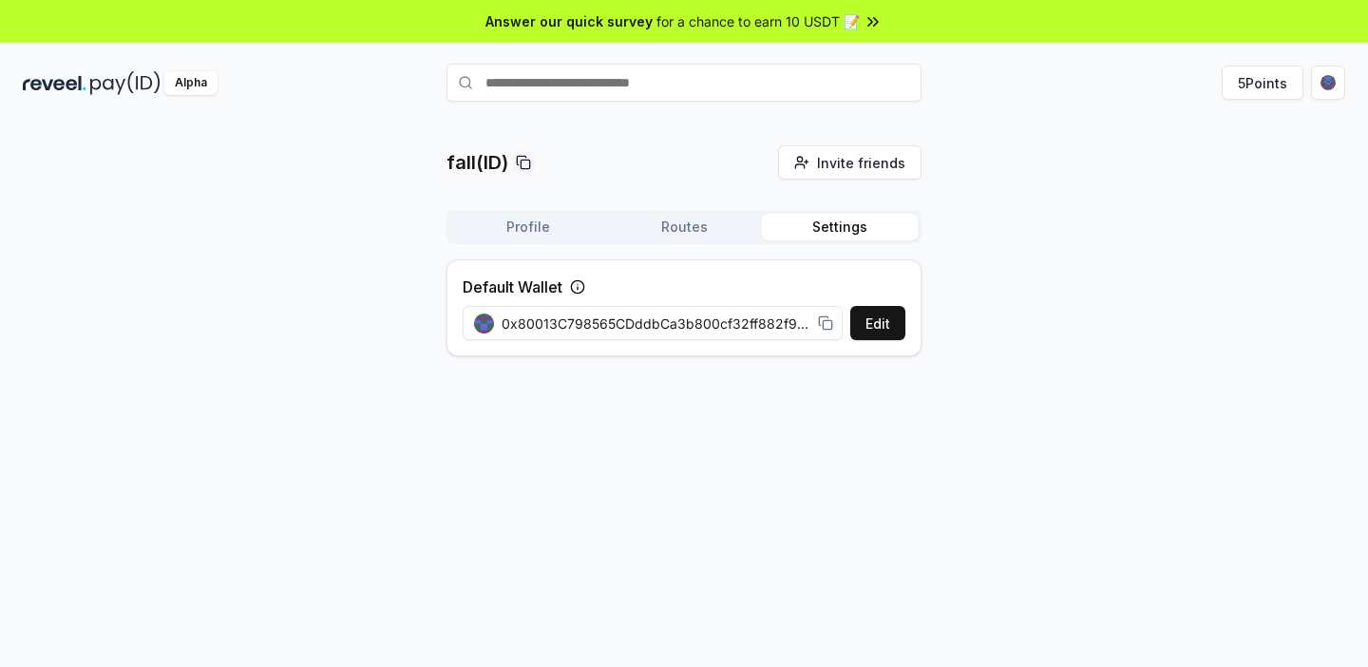
click at [551, 230] on button "Profile" at bounding box center [528, 227] width 156 height 27
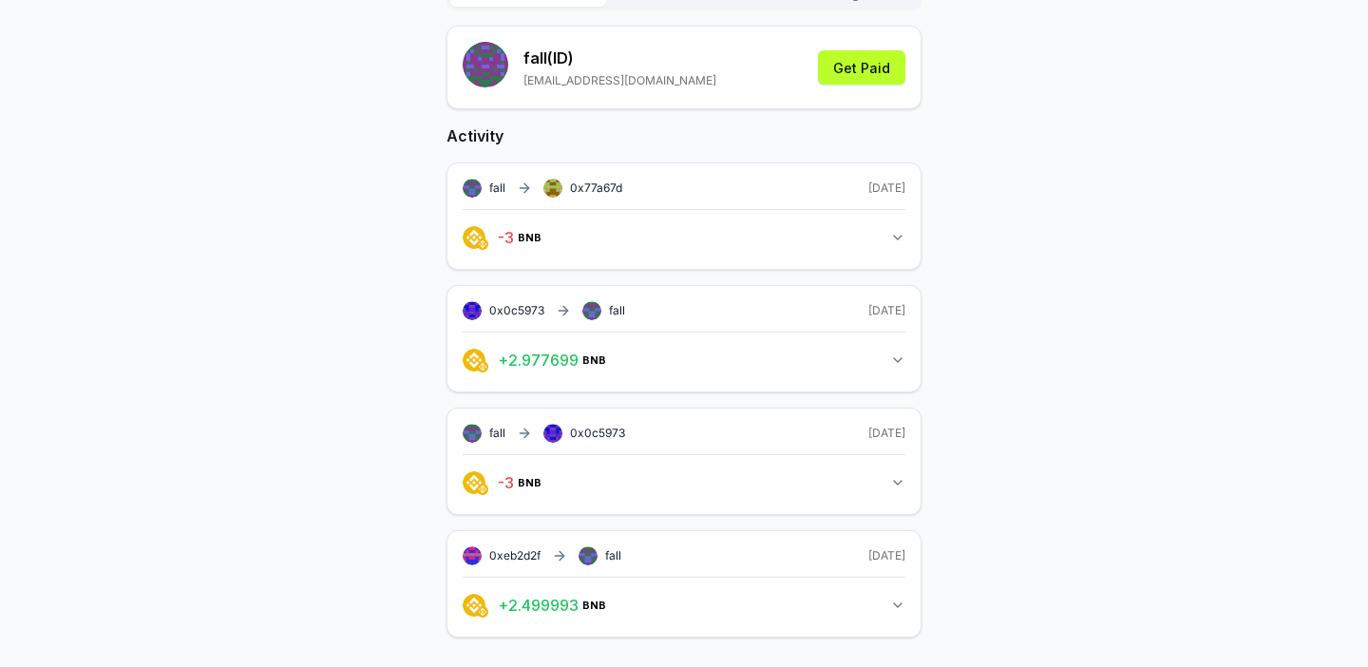
scroll to position [235, 0]
click at [598, 551] on div "0xeb2d2f fall" at bounding box center [542, 554] width 159 height 19
click at [612, 551] on span "fall" at bounding box center [613, 554] width 16 height 15
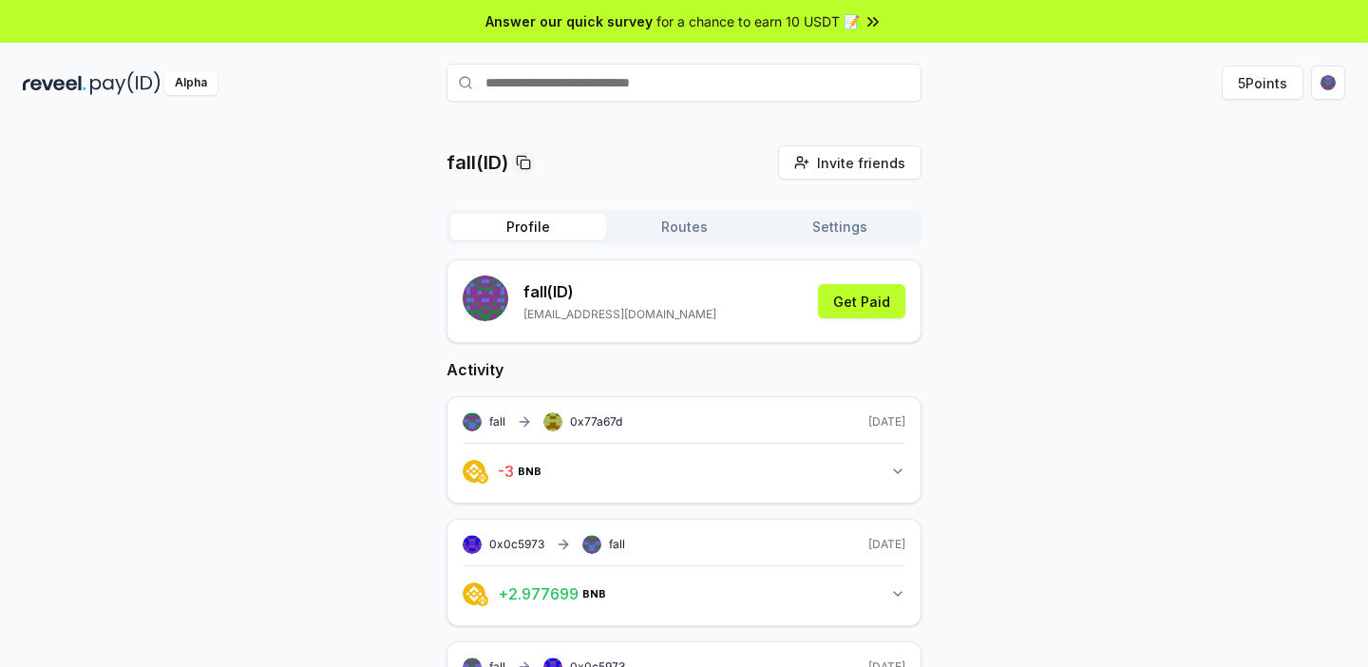
scroll to position [151, 0]
